Goal: Task Accomplishment & Management: Use online tool/utility

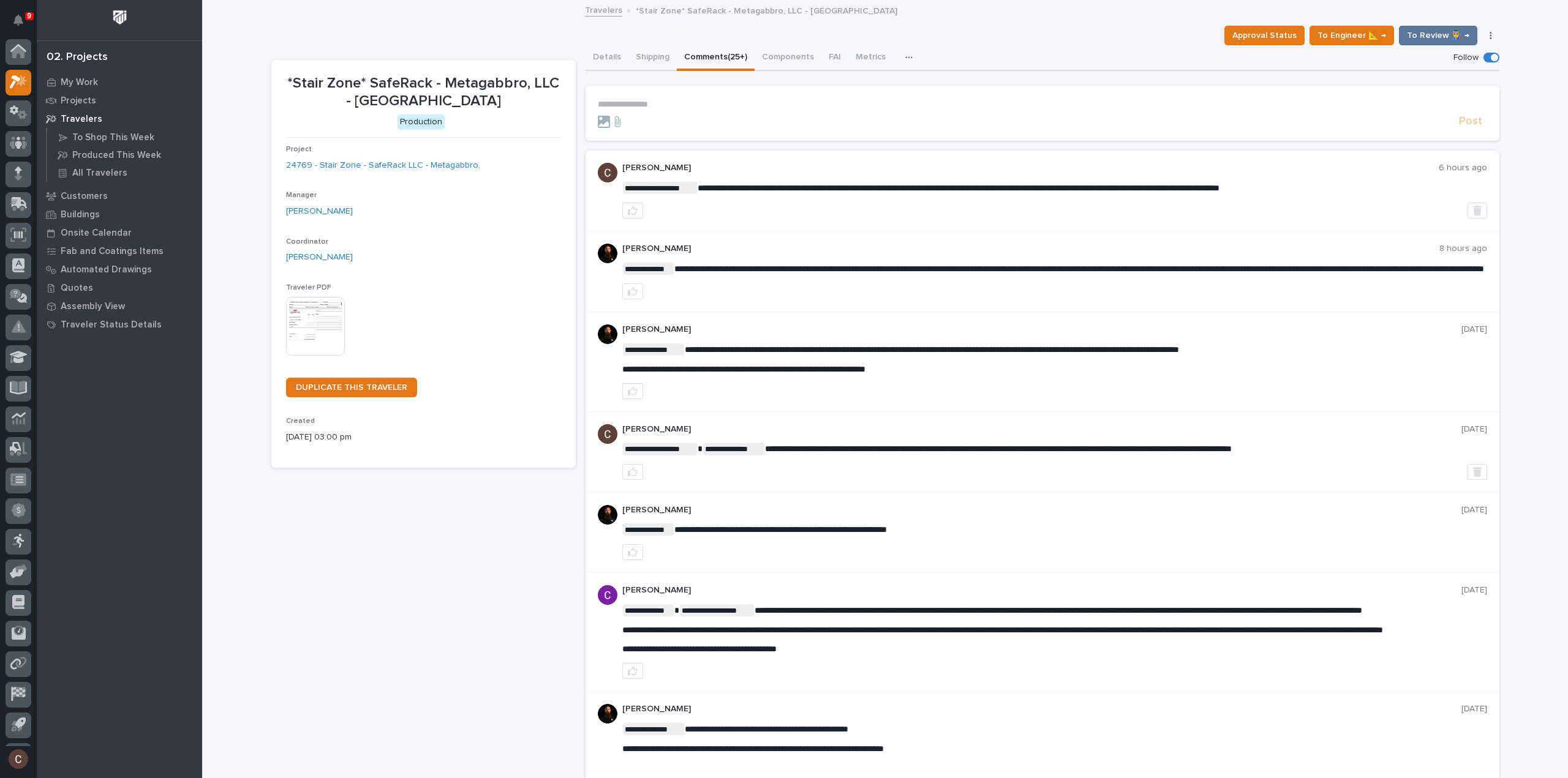
scroll to position [27, 0]
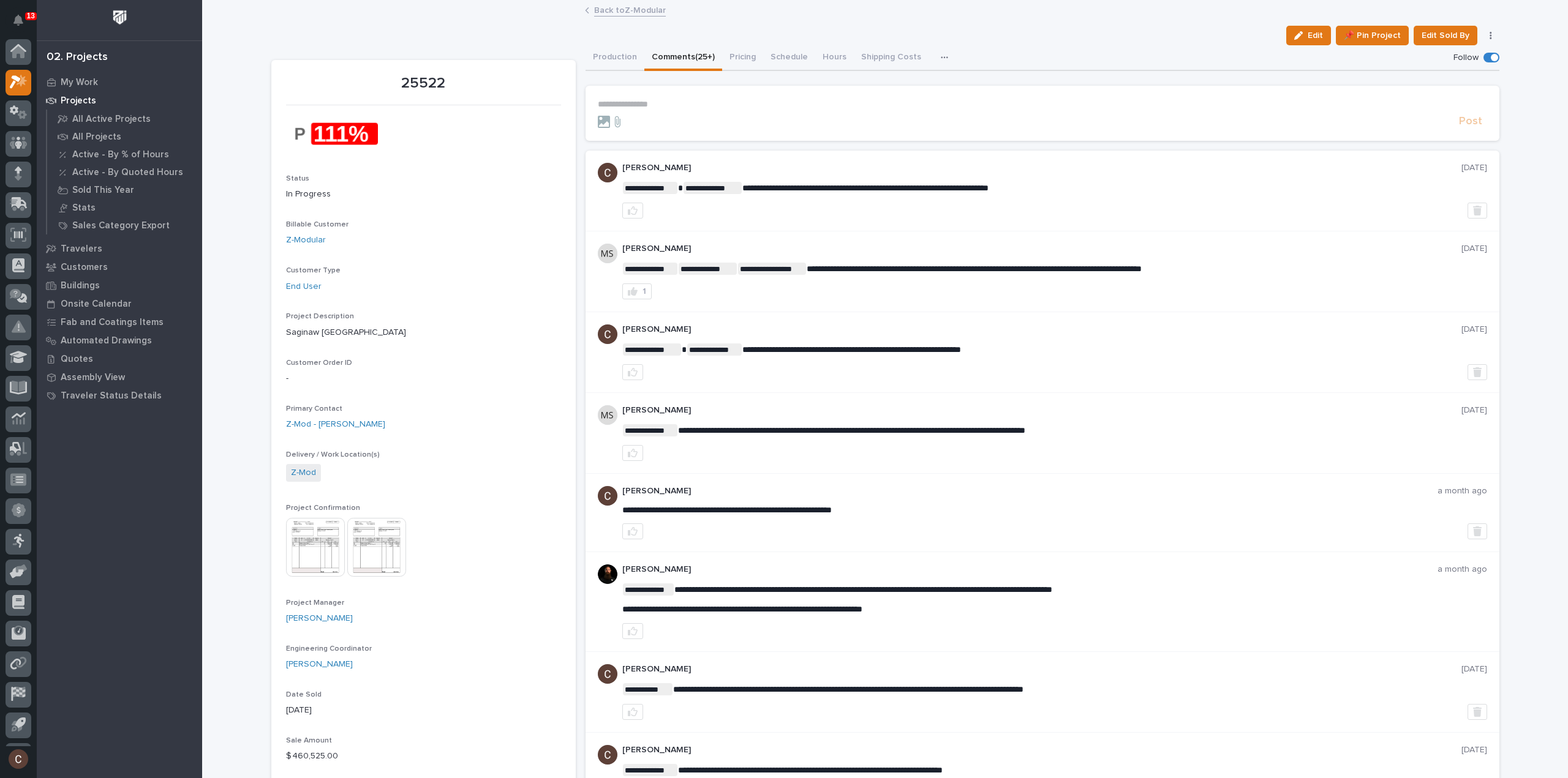
scroll to position [27, 0]
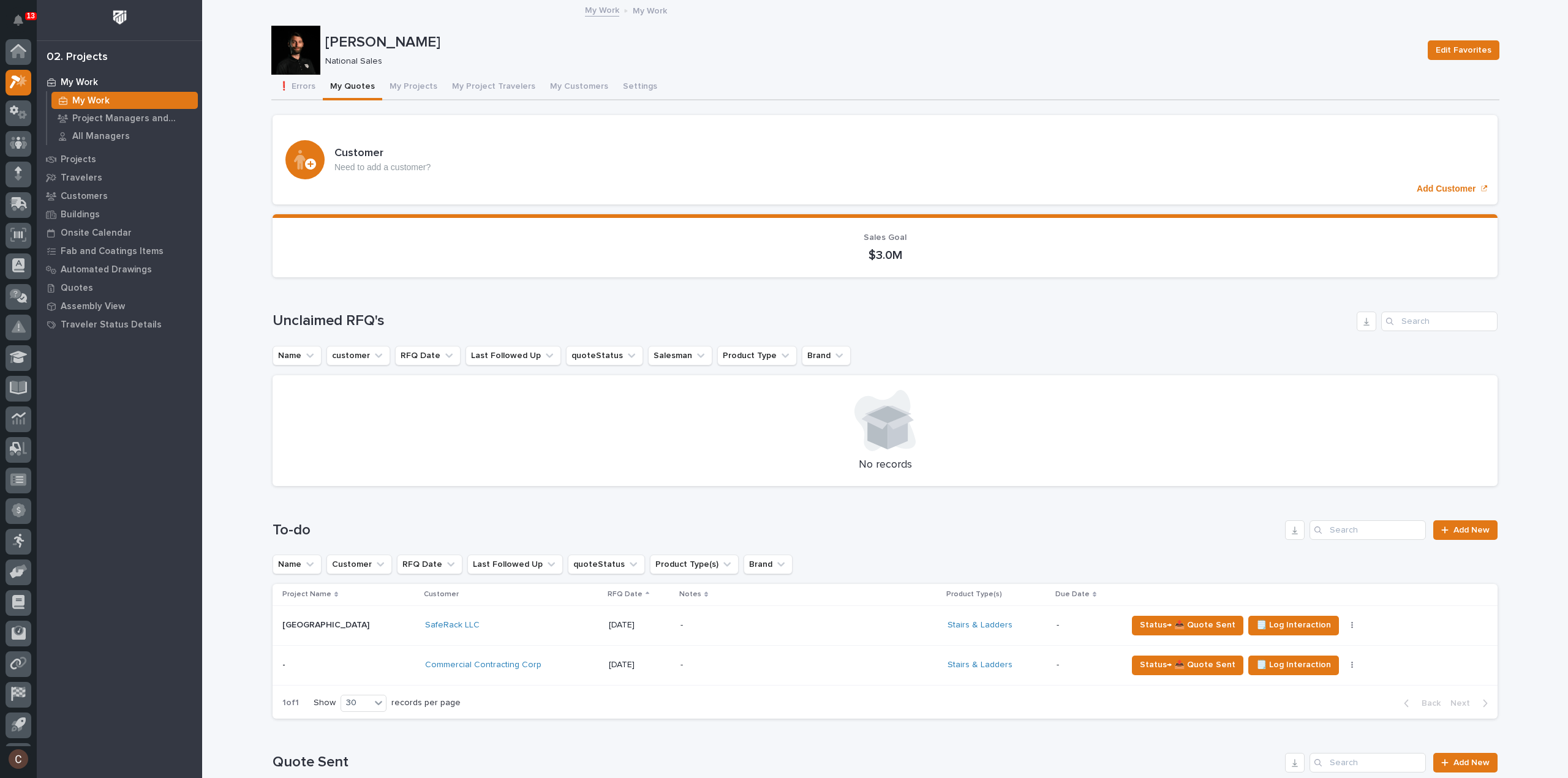
scroll to position [27, 0]
click at [520, 660] on div "Commercial Contracting Corp" at bounding box center [512, 665] width 174 height 11
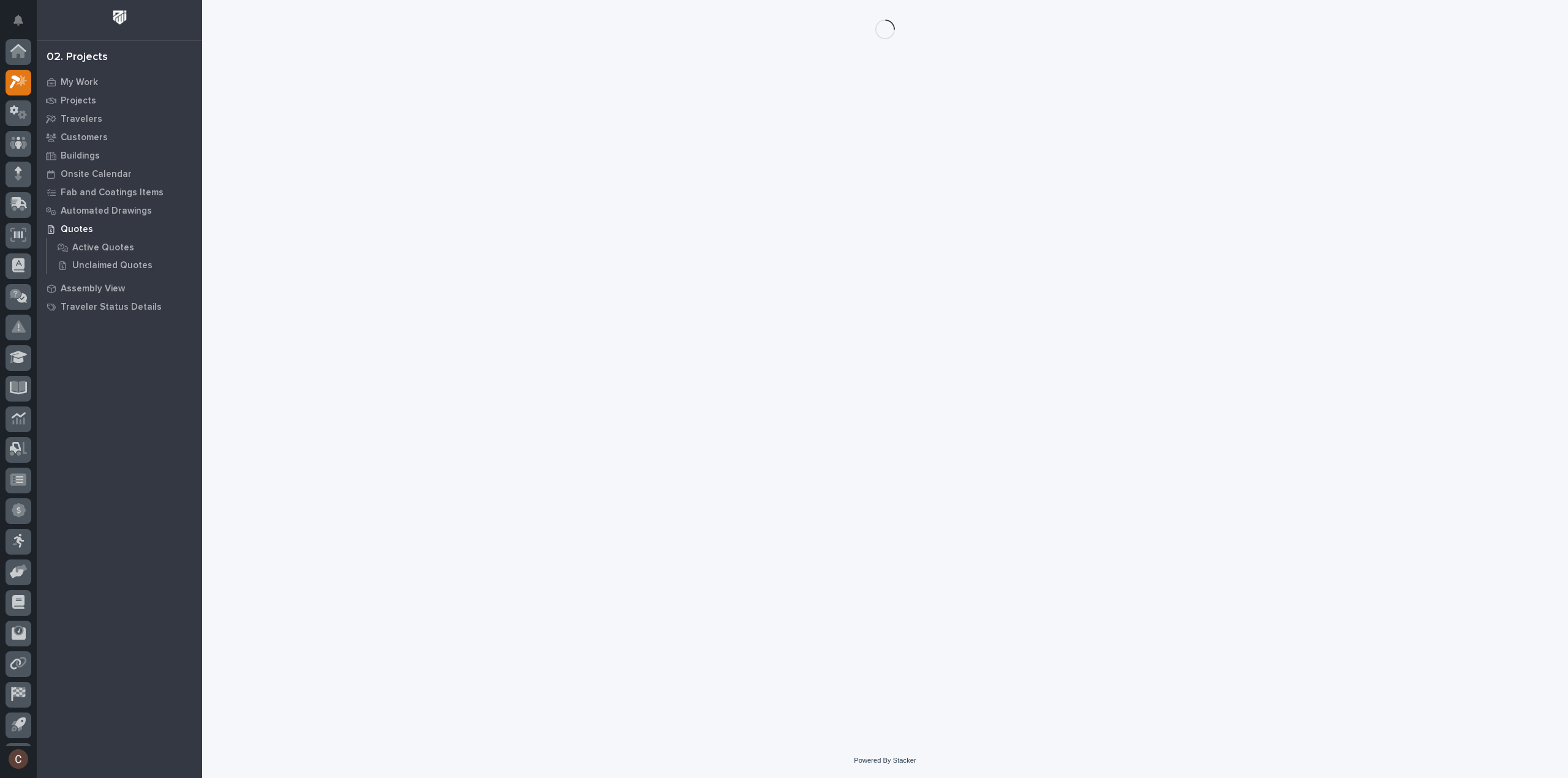
scroll to position [27, 0]
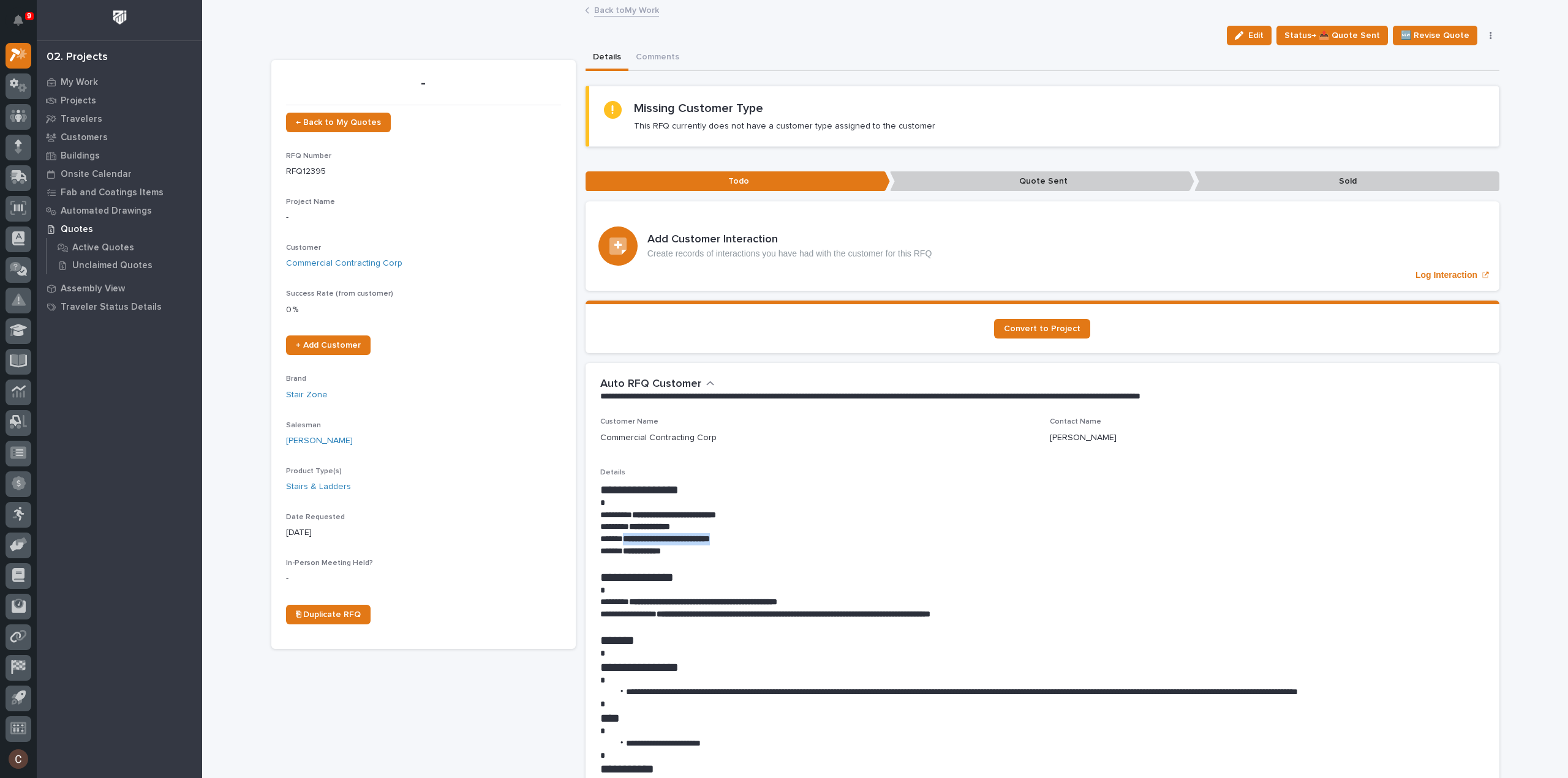
drag, startPoint x: 620, startPoint y: 538, endPoint x: 750, endPoint y: 544, distance: 130.1
click at [750, 544] on p "**********" at bounding box center [1043, 540] width 884 height 13
copy strong "**********"
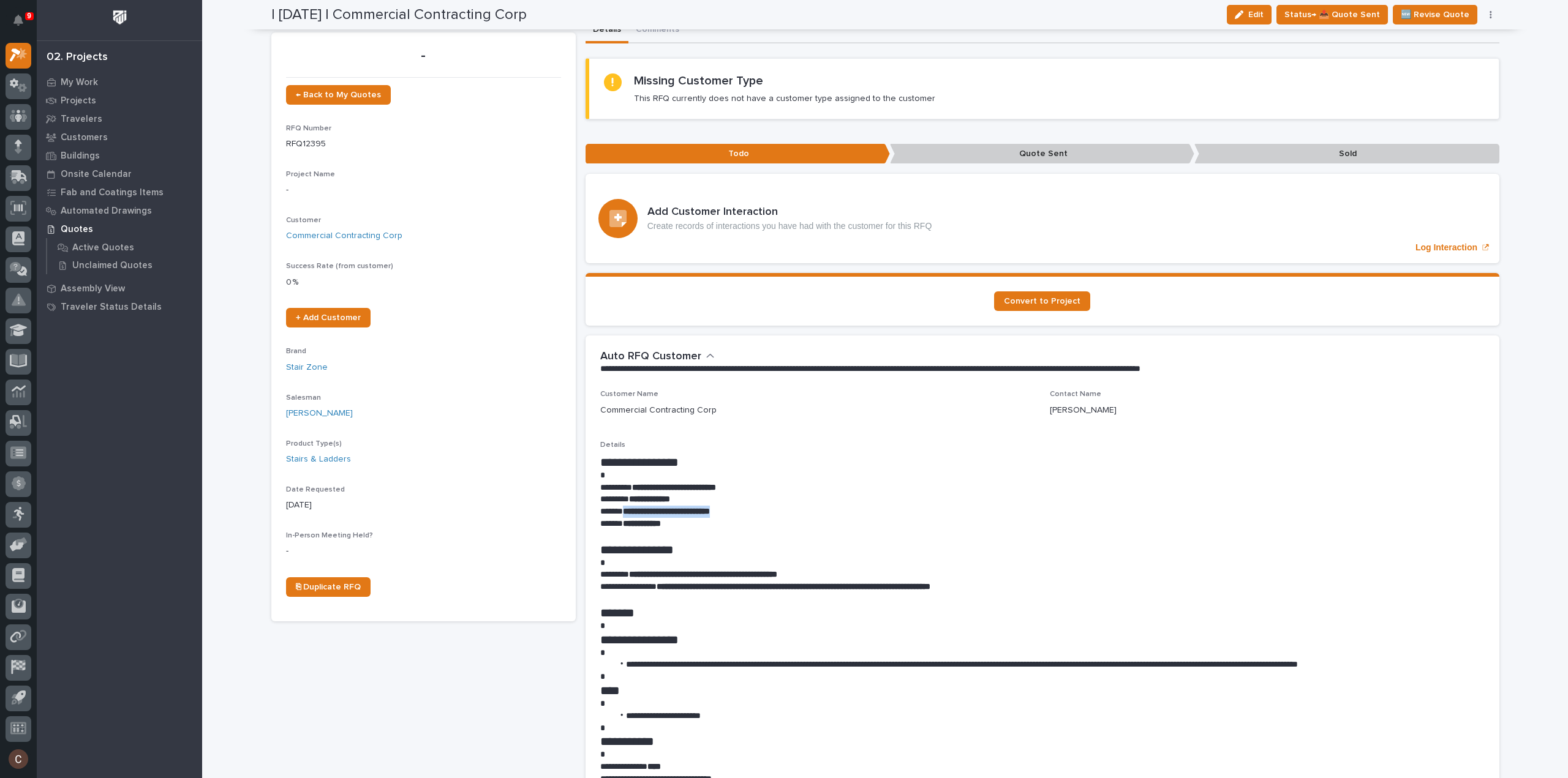
scroll to position [0, 0]
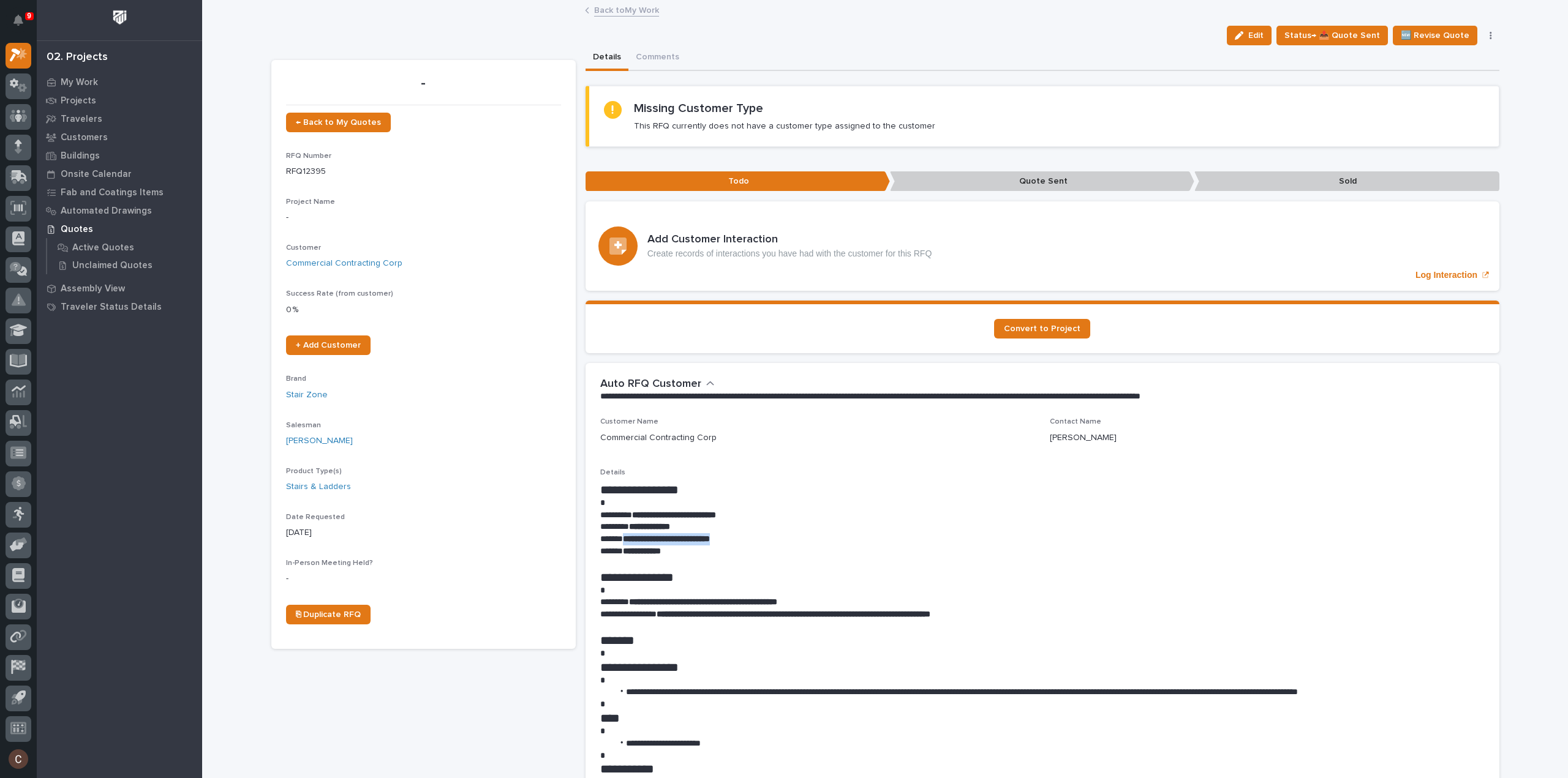
click at [1483, 34] on button "button" at bounding box center [1490, 36] width 17 height 9
click at [646, 14] on link "Back to My Work" at bounding box center [627, 9] width 65 height 14
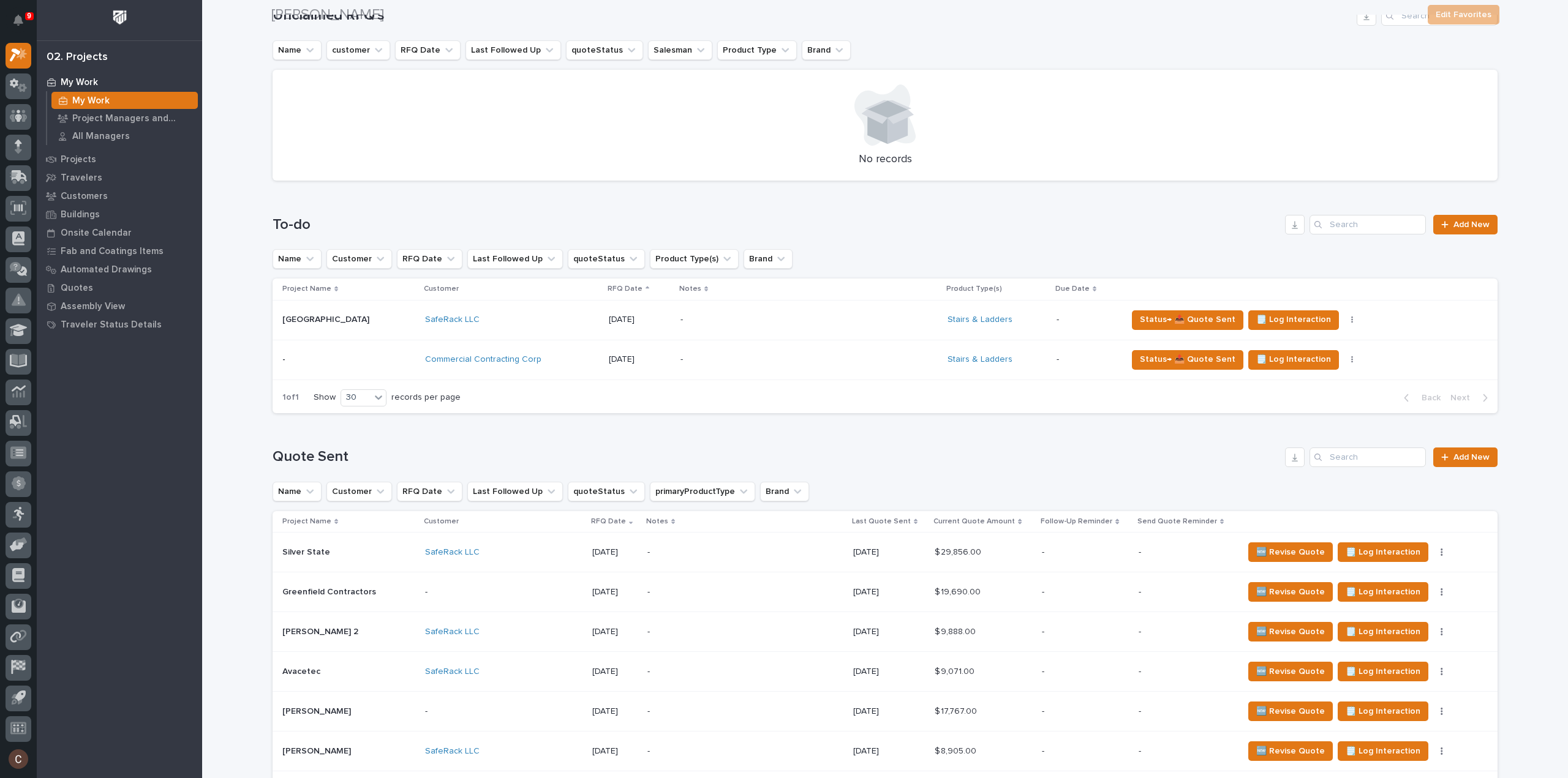
scroll to position [306, 0]
click at [1344, 358] on button "button" at bounding box center [1352, 359] width 17 height 9
click at [1302, 384] on span "Status→ ❌ PWI Declined" at bounding box center [1282, 383] width 96 height 14
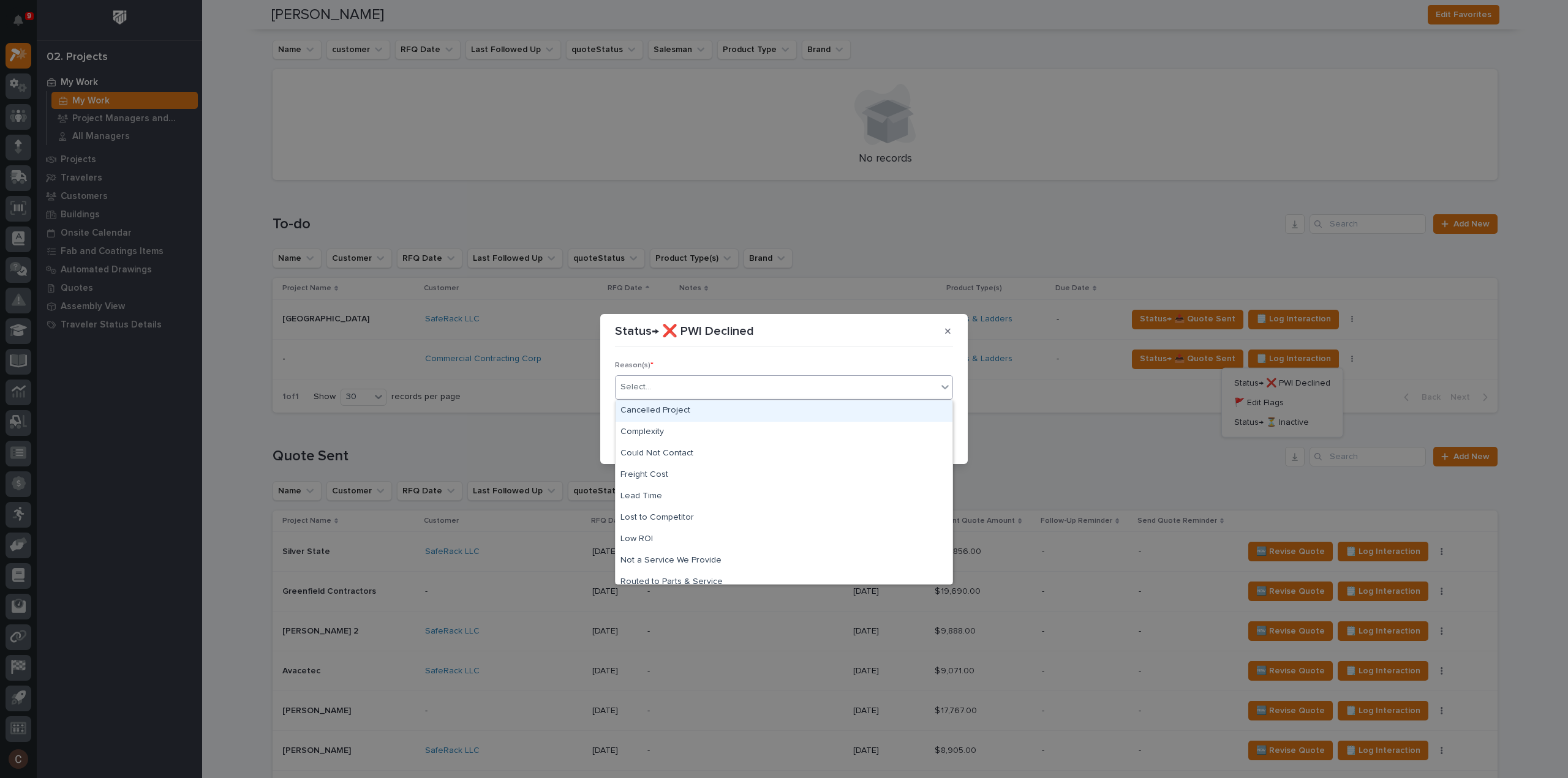
click at [779, 389] on div "Select..." at bounding box center [776, 387] width 321 height 20
click at [723, 506] on div "Not a Service We Provide" at bounding box center [784, 509] width 337 height 21
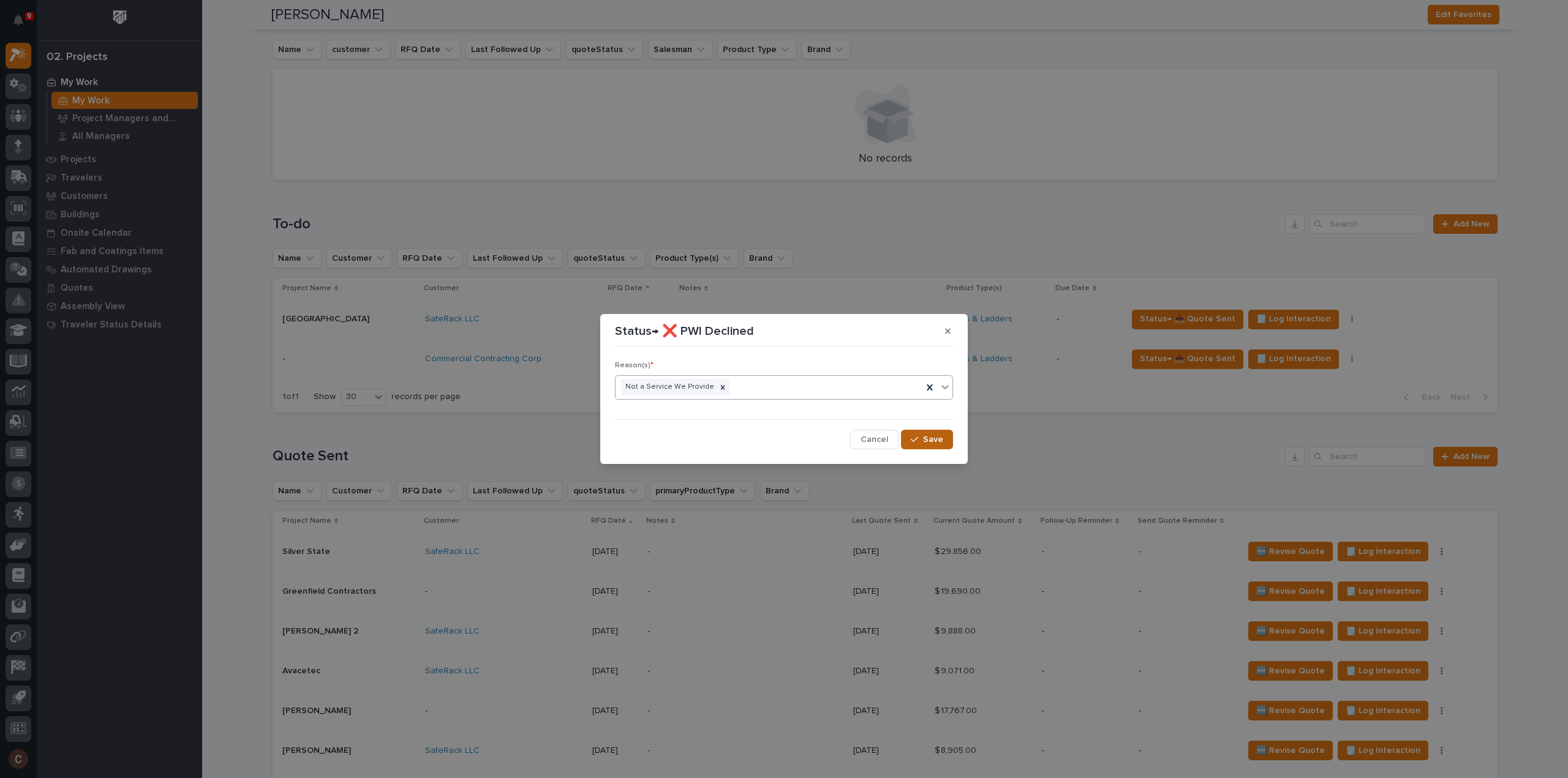
click at [943, 439] on button "Save" at bounding box center [927, 439] width 52 height 19
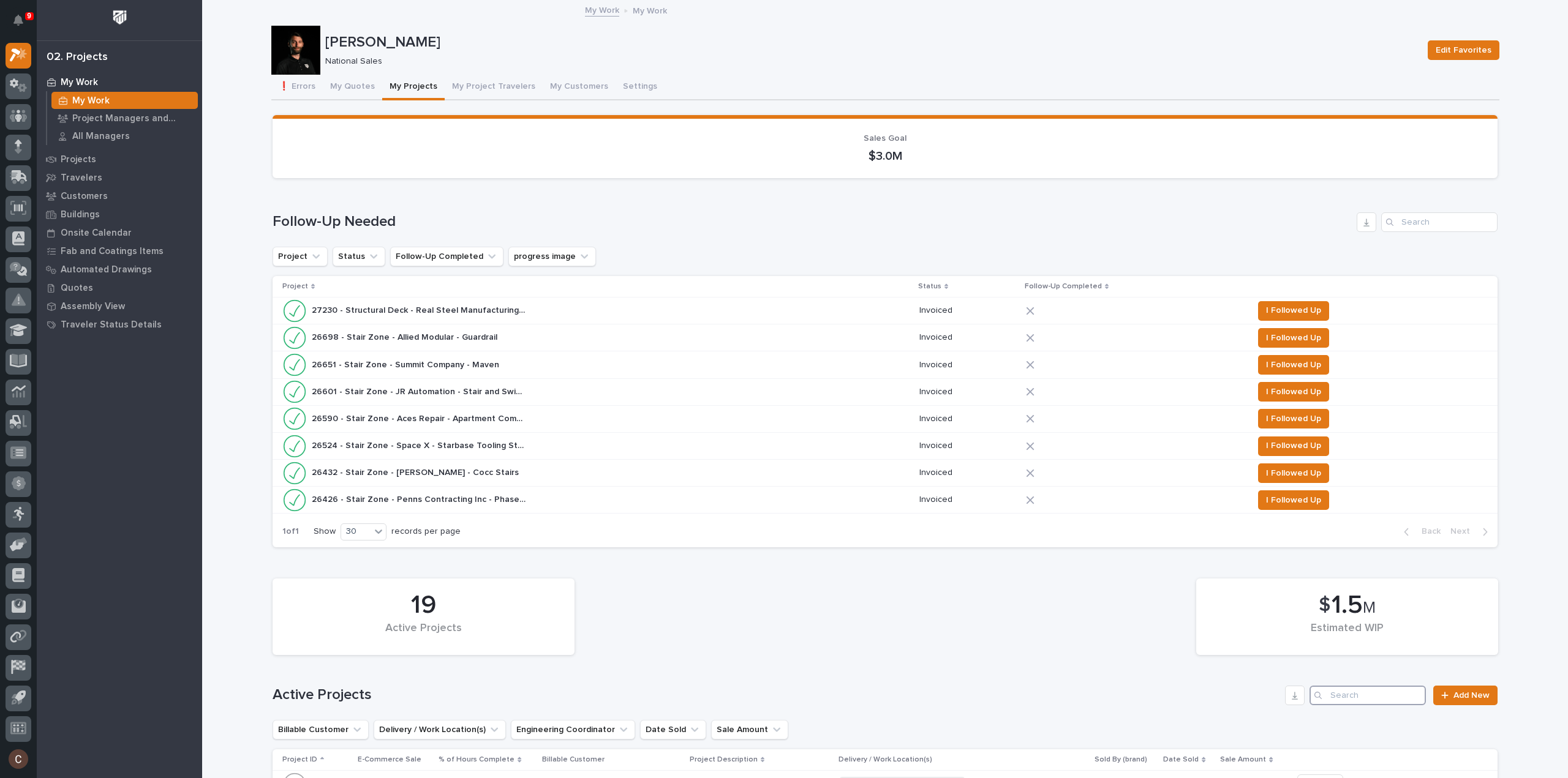
scroll to position [183, 0]
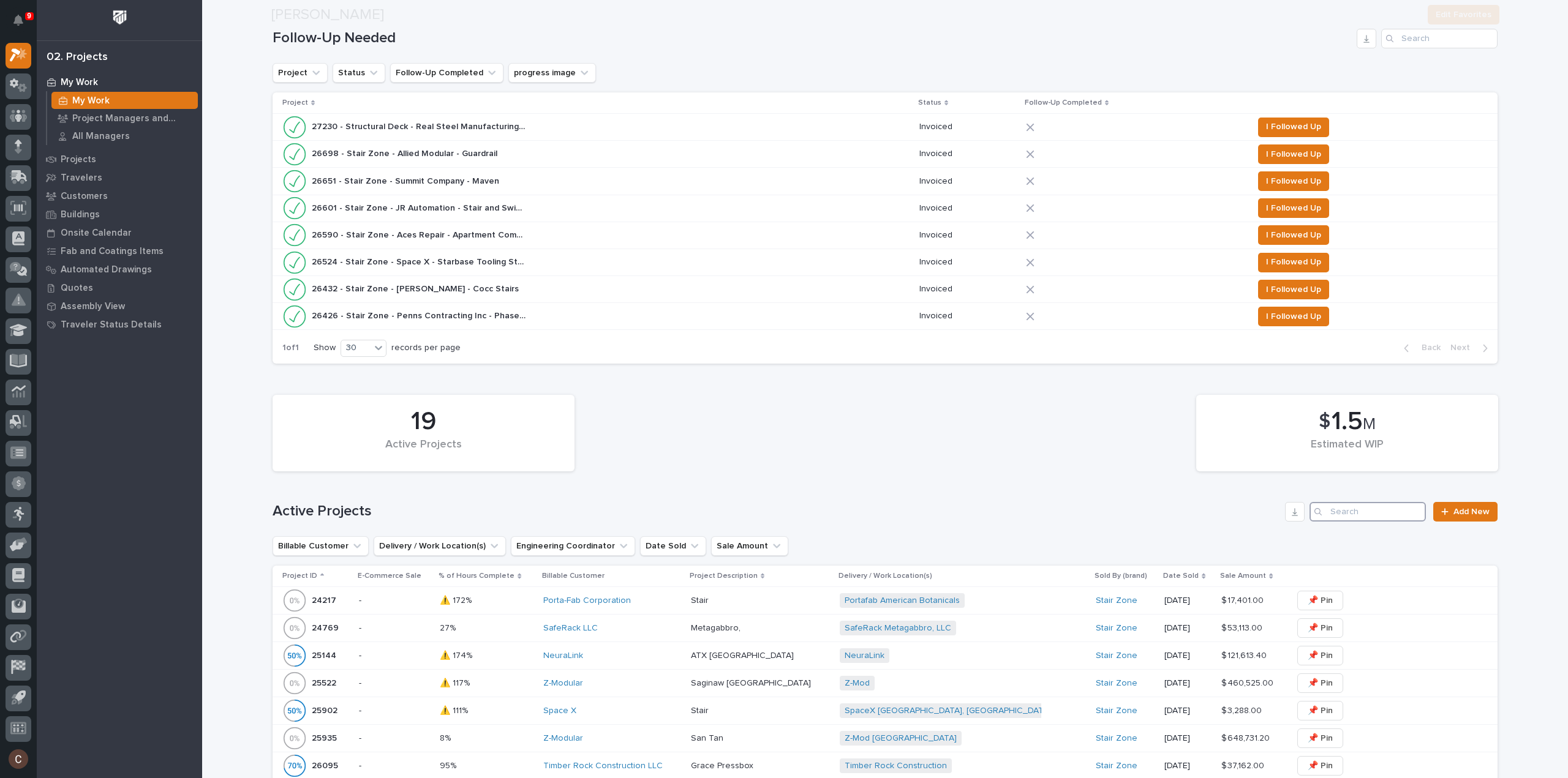
click at [1349, 513] on input "Search" at bounding box center [1368, 511] width 116 height 19
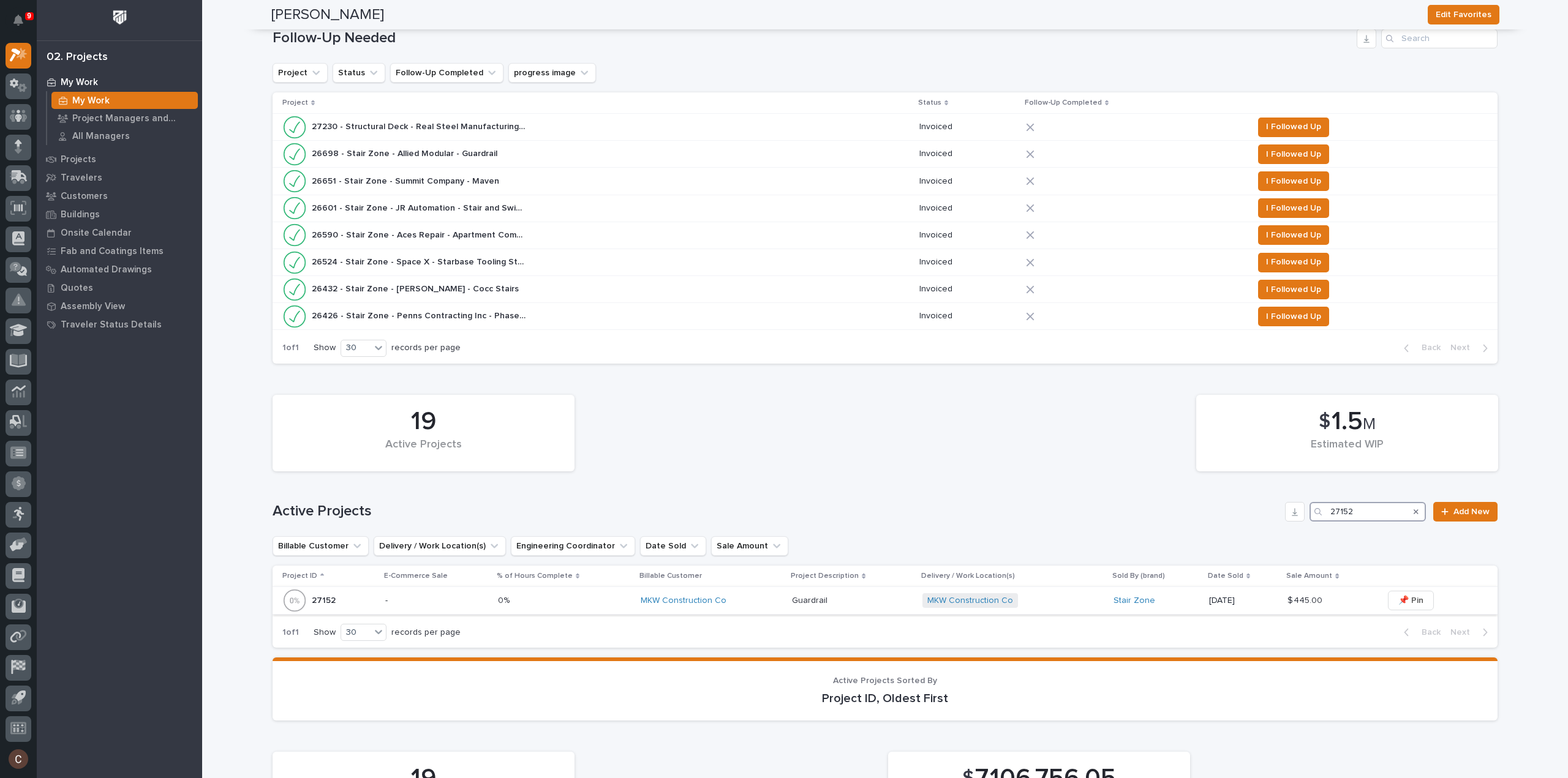
type input "27152"
click at [861, 600] on p at bounding box center [852, 601] width 121 height 11
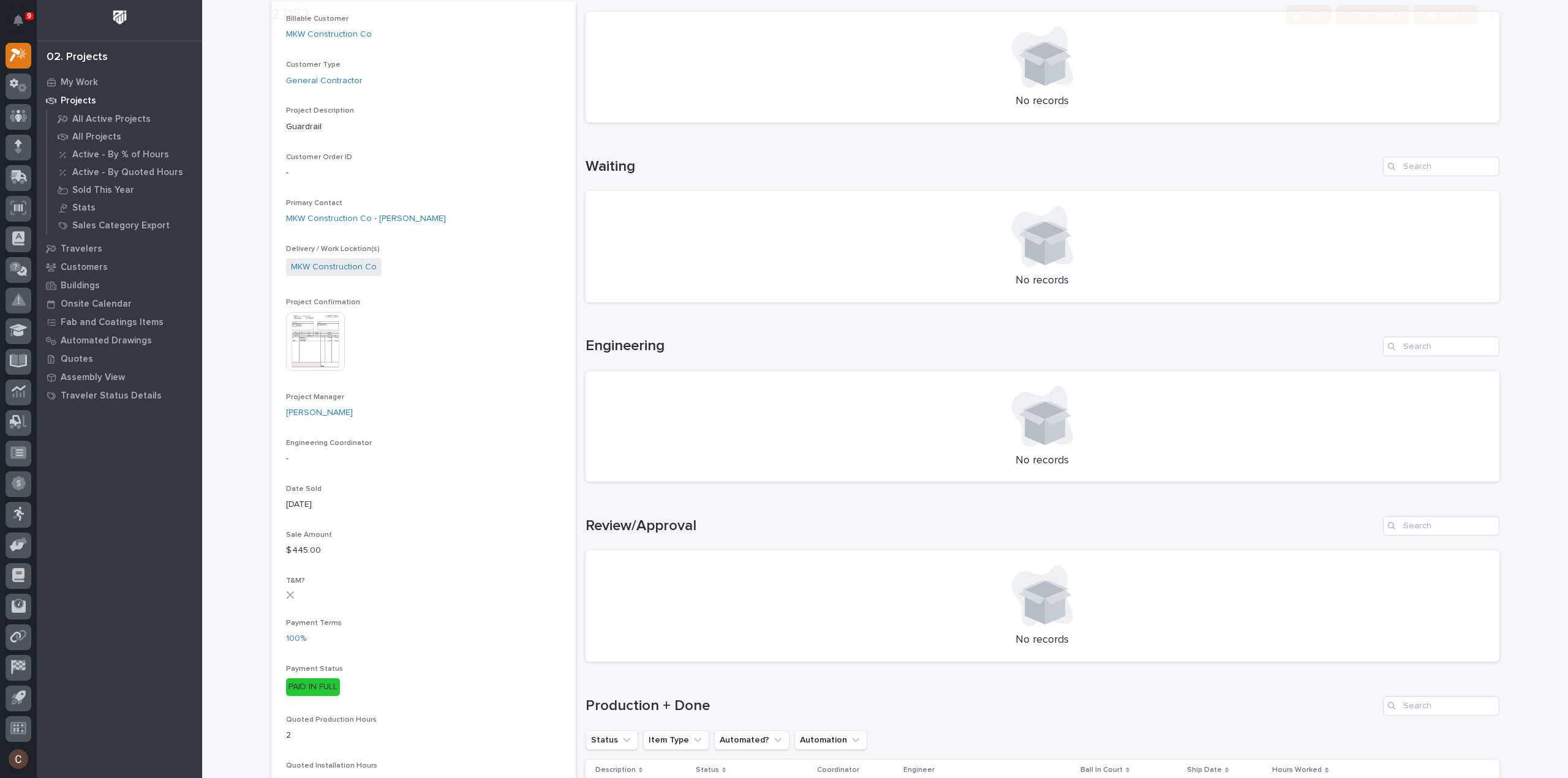
scroll to position [489, 0]
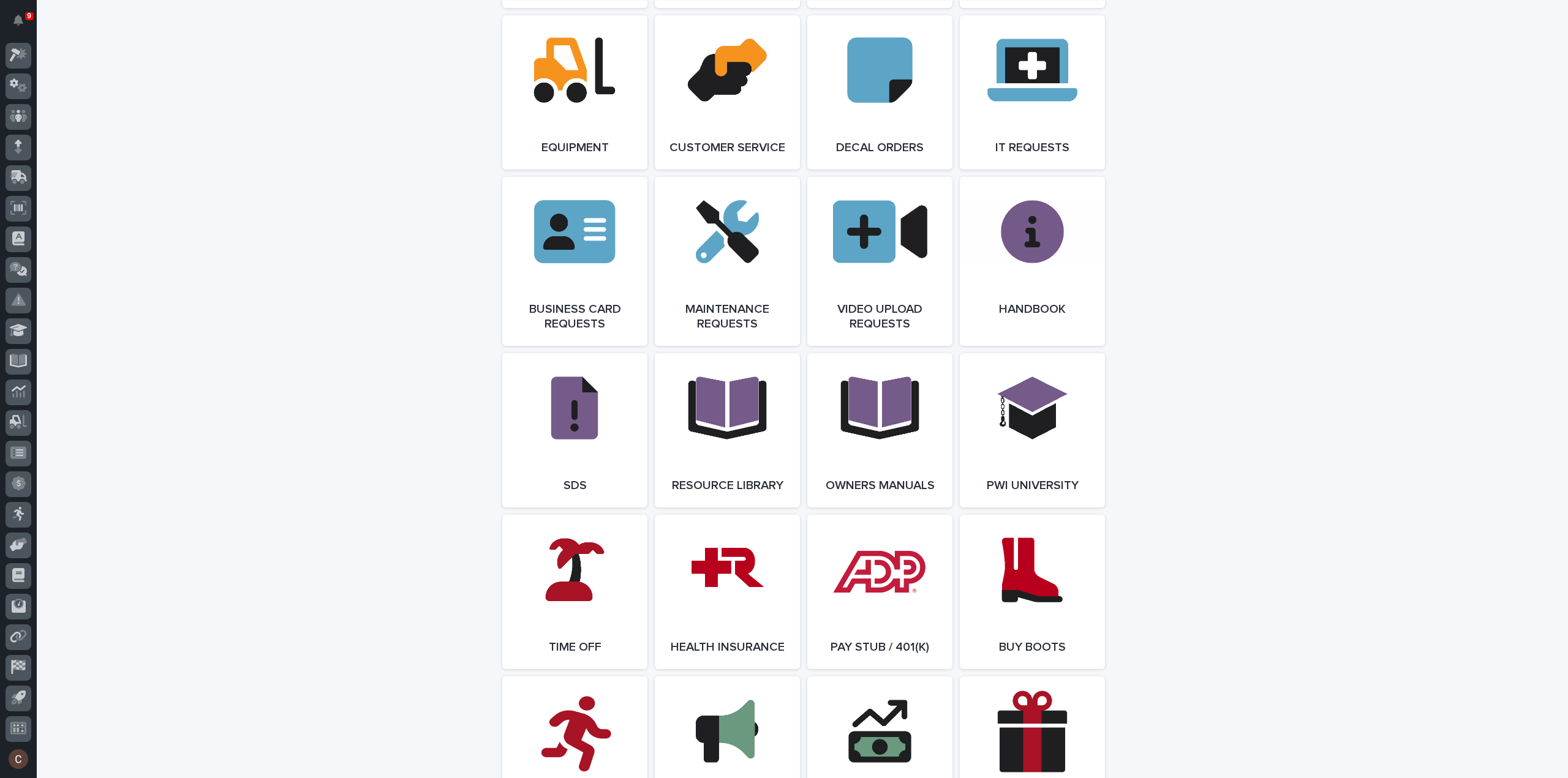
scroll to position [2110, 0]
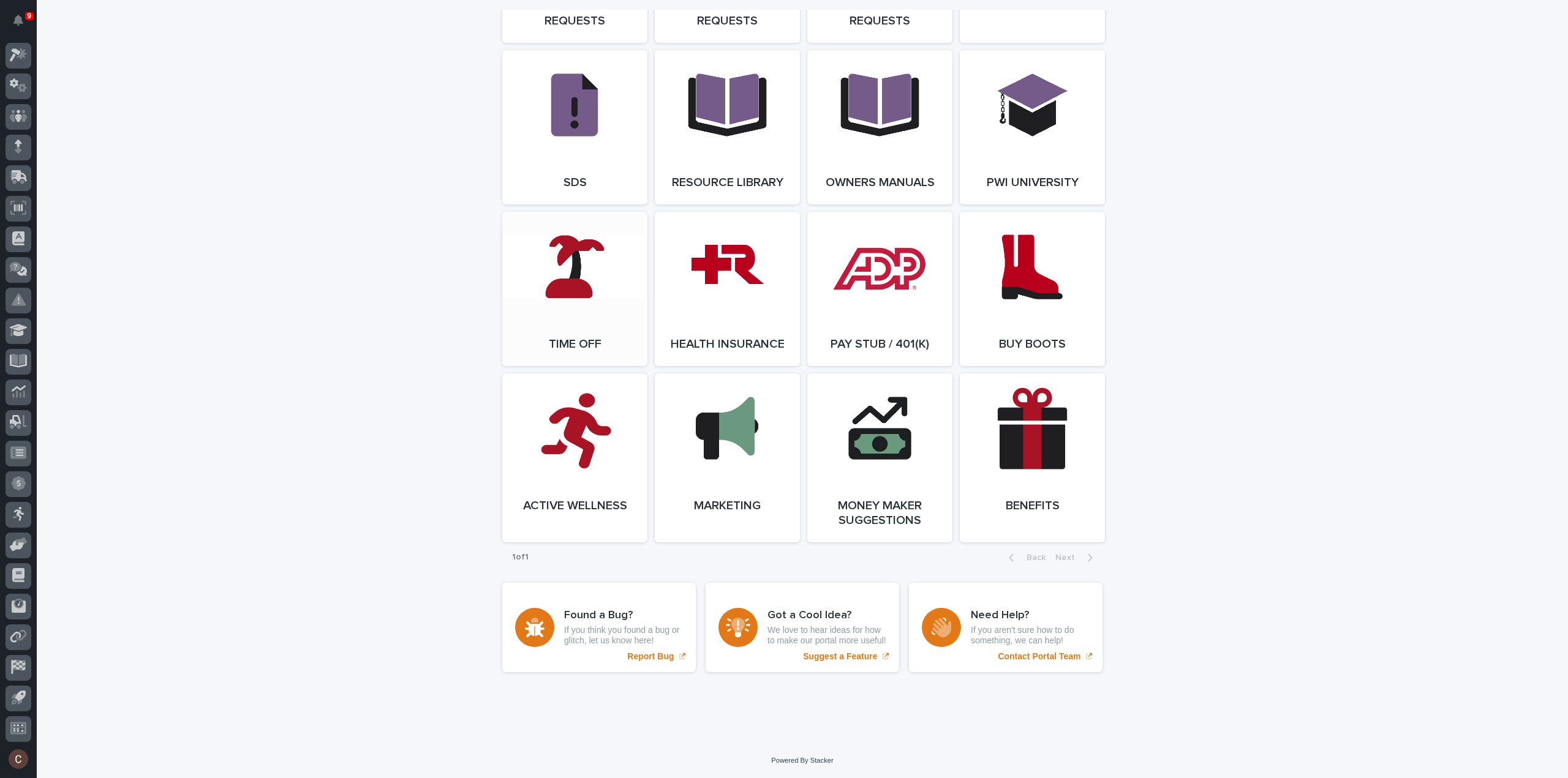
click at [569, 285] on span "Open Link" at bounding box center [575, 289] width 40 height 9
click at [591, 290] on link "Open Link" at bounding box center [575, 289] width 145 height 154
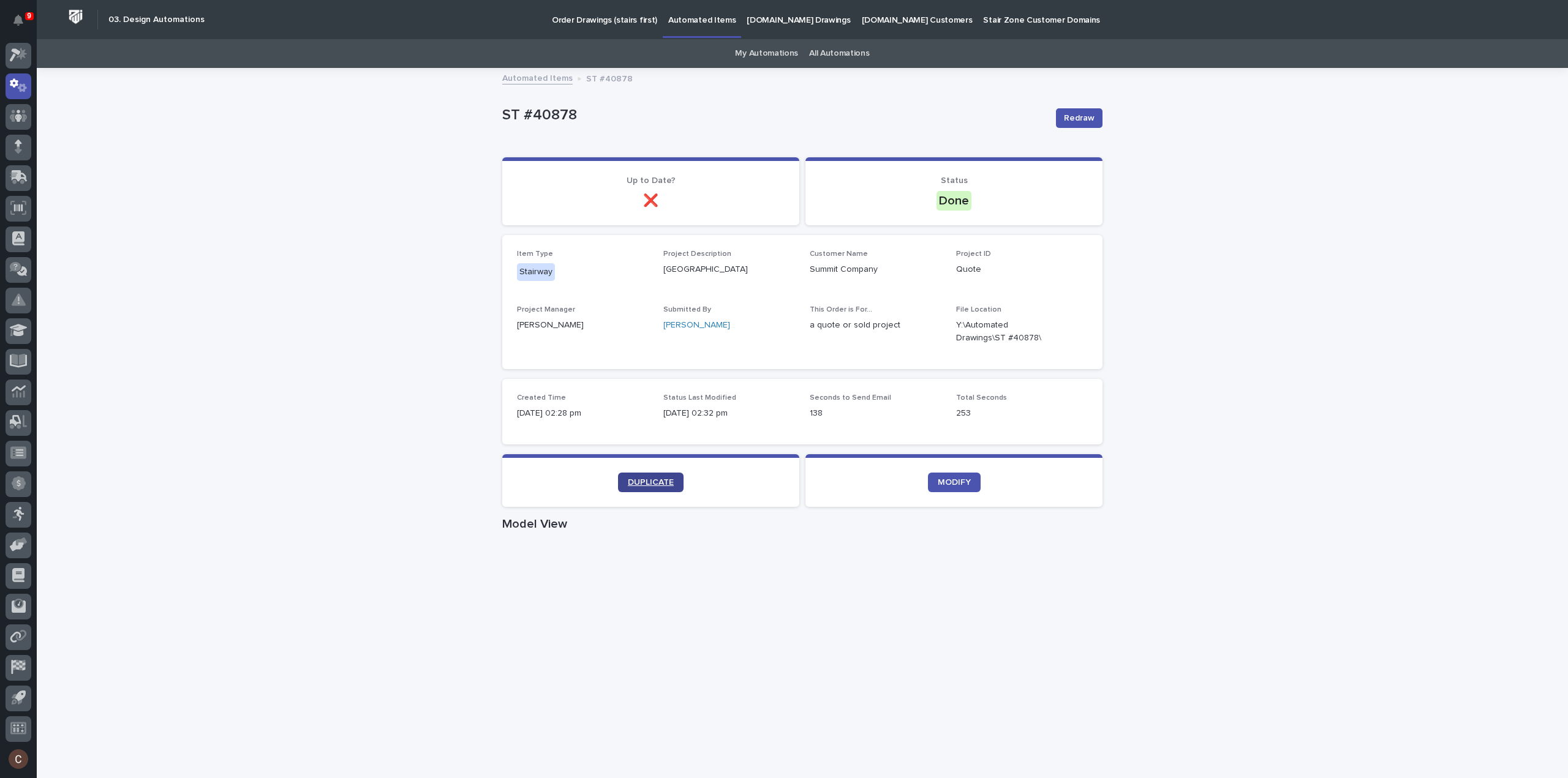
click at [657, 481] on span "DUPLICATE" at bounding box center [651, 483] width 46 height 9
